Goal: Task Accomplishment & Management: Manage account settings

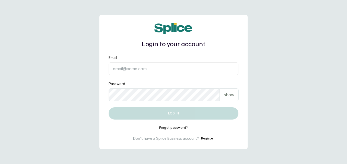
type input "[EMAIL_ADDRESS][DOMAIN_NAME]"
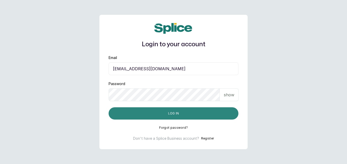
click at [168, 114] on button "Log in" at bounding box center [174, 113] width 130 height 12
